Goal: Check status: Check status

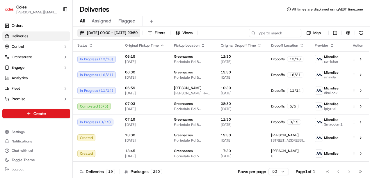
click at [95, 31] on span "[DATE] 00:00 - [DATE] 23:59" at bounding box center [112, 32] width 51 height 5
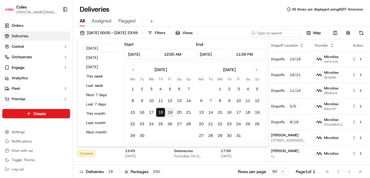
click at [170, 111] on button "19" at bounding box center [169, 112] width 9 height 9
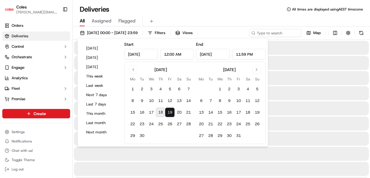
type input "[DATE]"
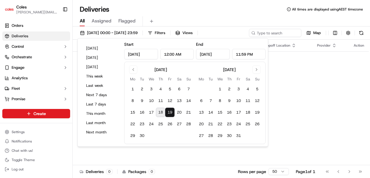
click at [227, 12] on div "Deliveries All times are displayed using AEST timezone" at bounding box center [222, 9] width 298 height 9
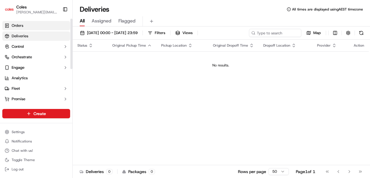
click at [30, 25] on link "Orders" at bounding box center [36, 25] width 68 height 9
